Goal: Information Seeking & Learning: Learn about a topic

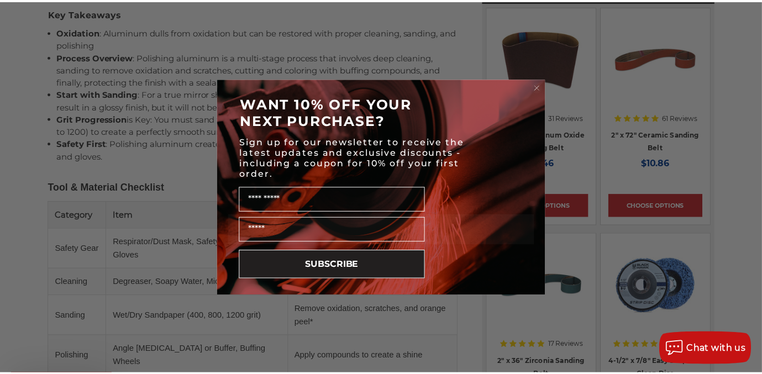
scroll to position [719, 0]
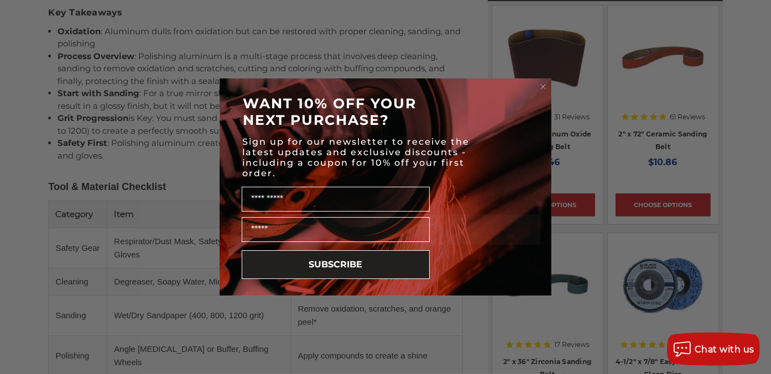
click at [542, 86] on icon "Close dialog" at bounding box center [543, 87] width 4 height 4
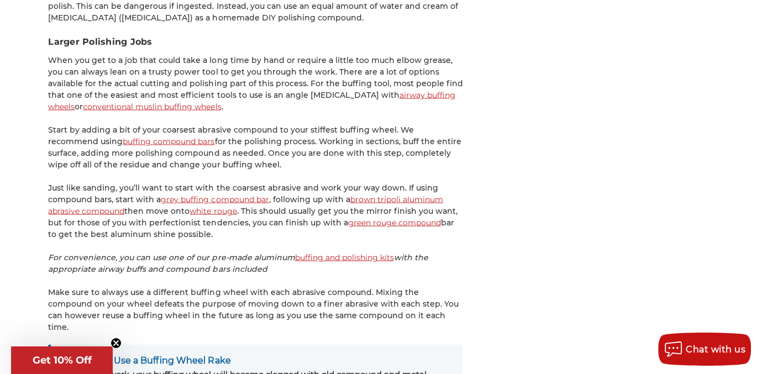
scroll to position [2046, 0]
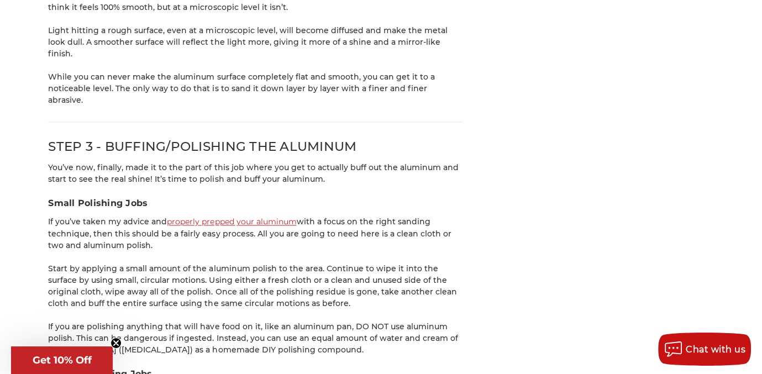
click at [257, 217] on link "properly prepped your aluminum" at bounding box center [231, 222] width 129 height 10
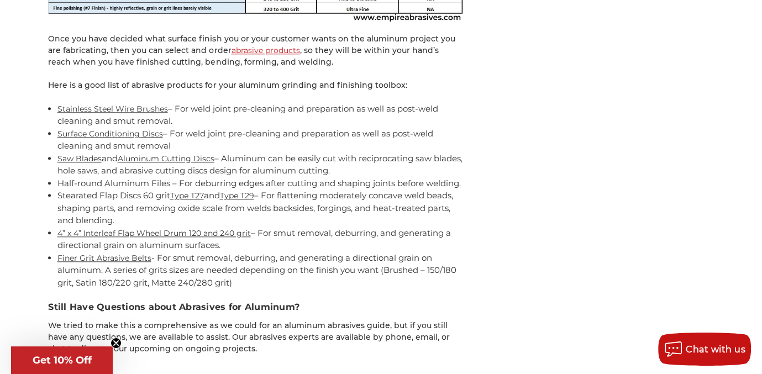
scroll to position [10201, 0]
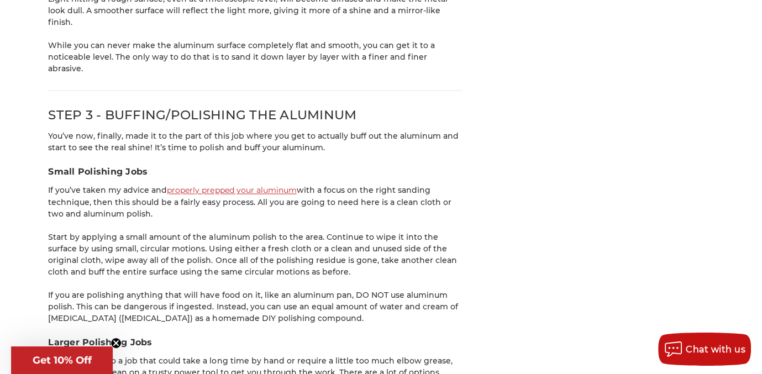
scroll to position [2212, 0]
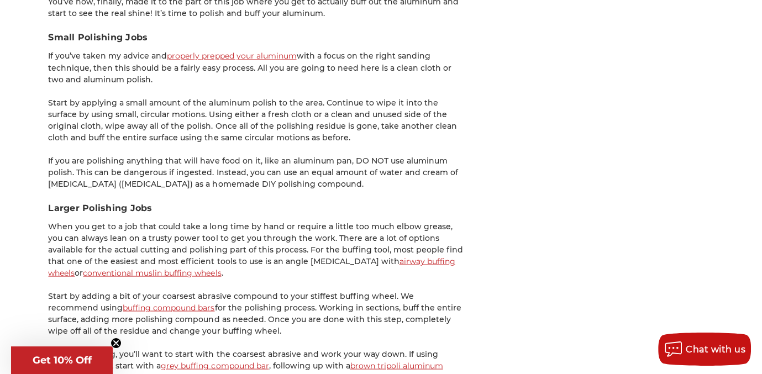
click at [342, 256] on link "airway buffing wheels" at bounding box center [251, 267] width 407 height 22
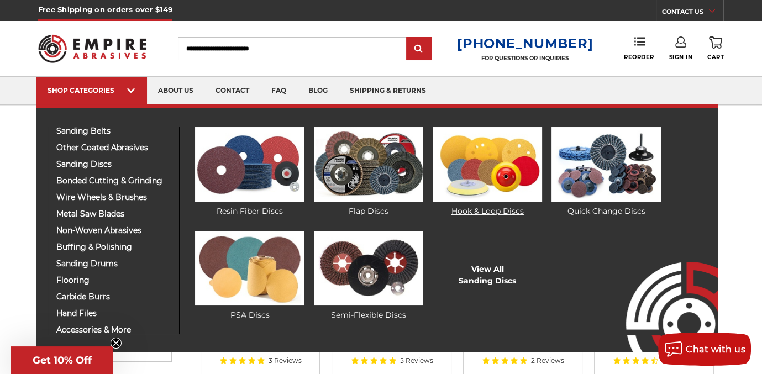
click at [471, 168] on img at bounding box center [487, 164] width 109 height 75
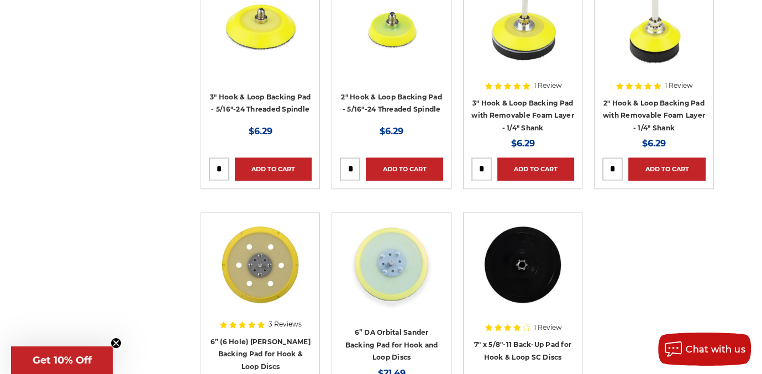
scroll to position [1493, 0]
